Goal: Navigation & Orientation: Go to known website

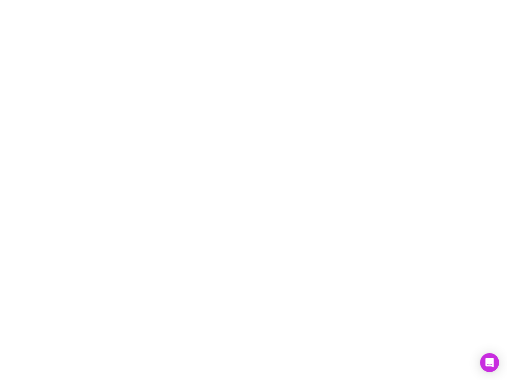
click at [254, 190] on div at bounding box center [253, 190] width 507 height 380
click at [490, 363] on icon "Open Intercom Messenger" at bounding box center [490, 363] width 8 height 10
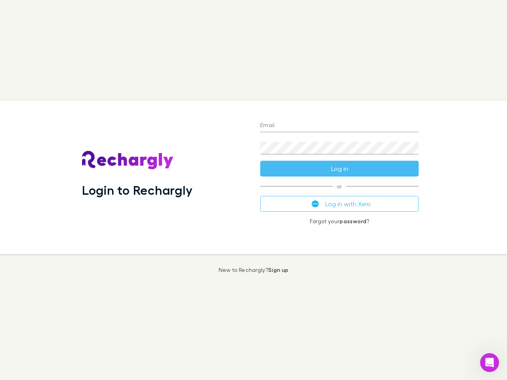
click at [254, 190] on div "Login to Rechargly" at bounding box center [165, 178] width 178 height 154
